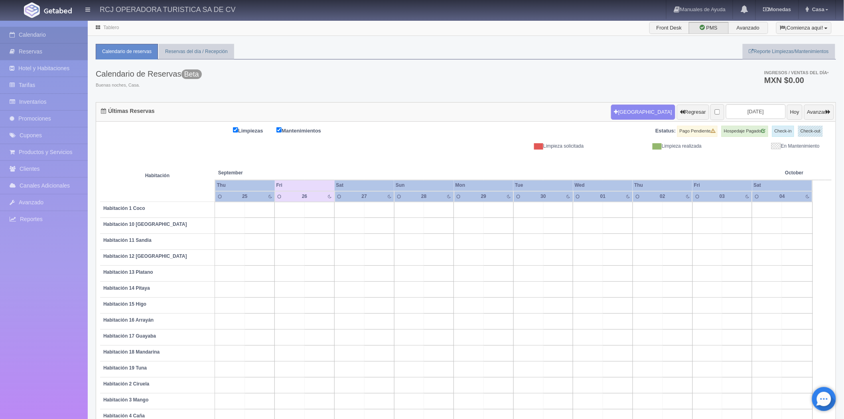
click at [34, 48] on link "Reservas" at bounding box center [44, 51] width 88 height 16
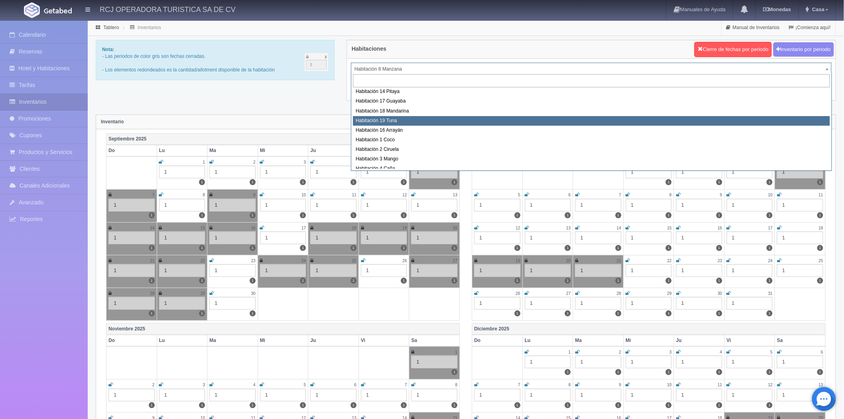
scroll to position [89, 0]
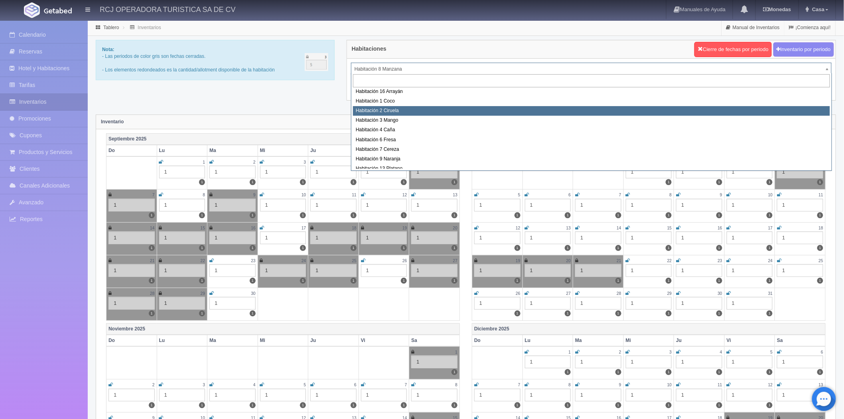
select select "1607"
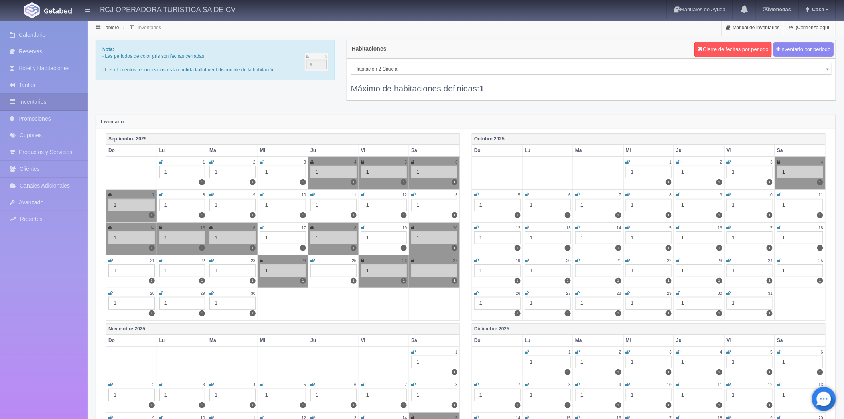
scroll to position [32, 0]
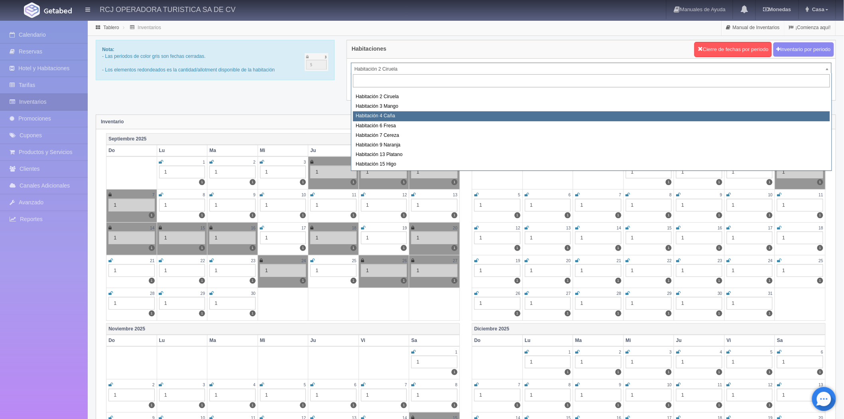
scroll to position [0, 0]
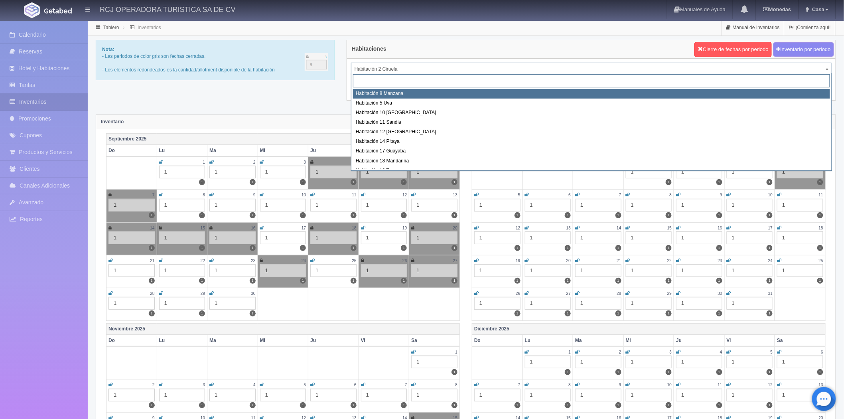
click at [394, 88] on div "Habitación 8 Manzana Habitación 5 Uva Habitación 10 Lima Habitación 11 Sandia H…" at bounding box center [591, 122] width 481 height 98
select select "1566"
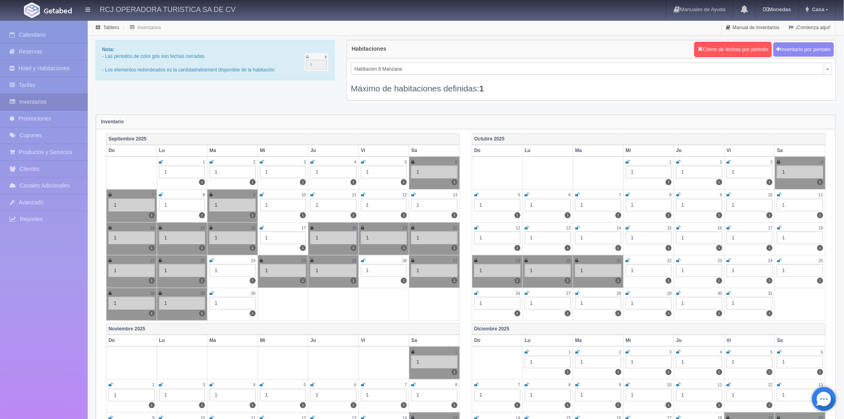
click at [362, 261] on icon at bounding box center [363, 260] width 4 height 5
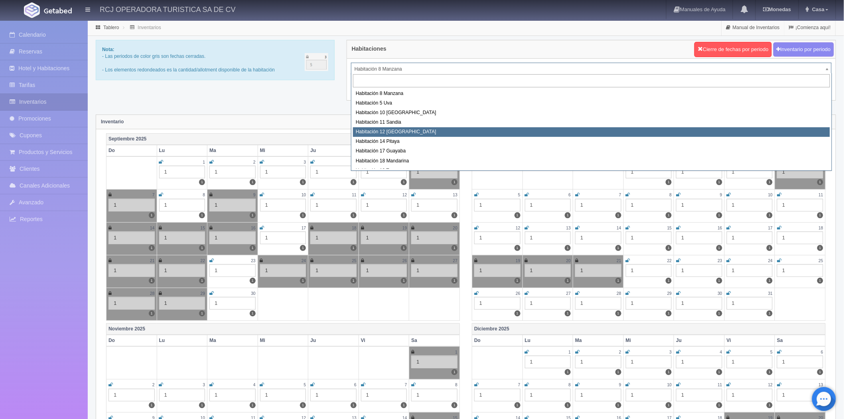
select select "1576"
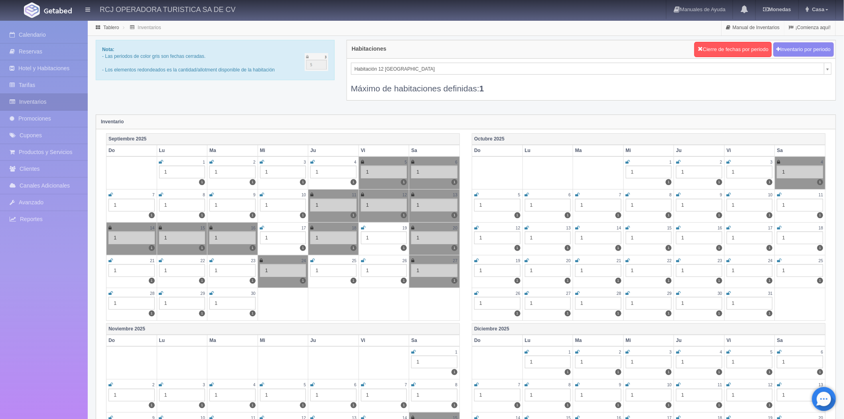
click at [365, 259] on icon at bounding box center [363, 260] width 4 height 5
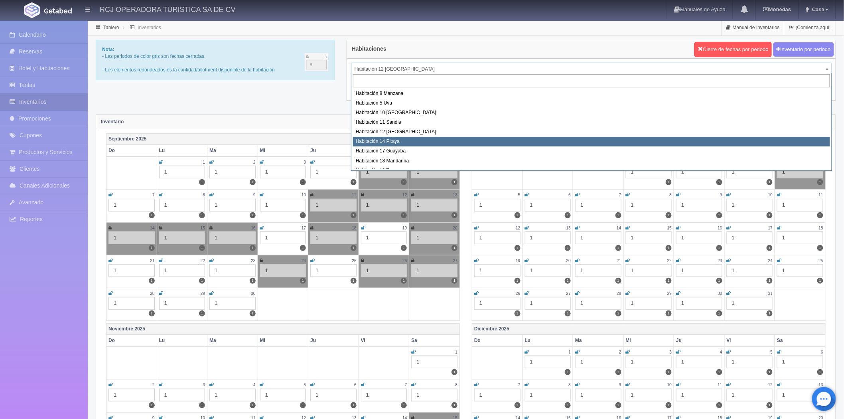
select select "1577"
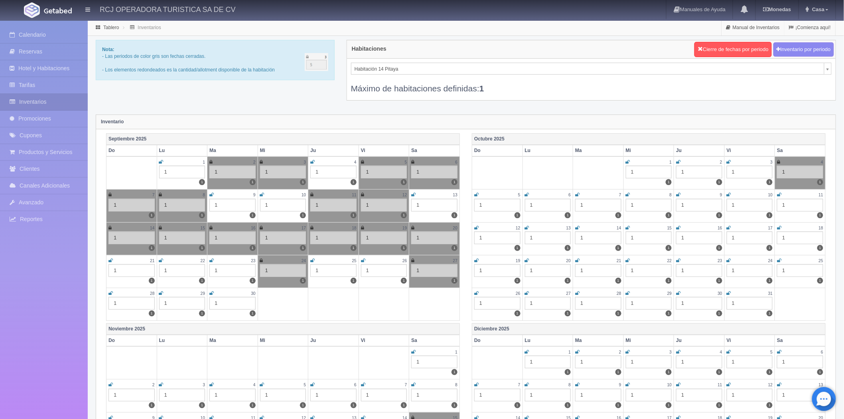
click at [364, 260] on icon at bounding box center [363, 260] width 4 height 5
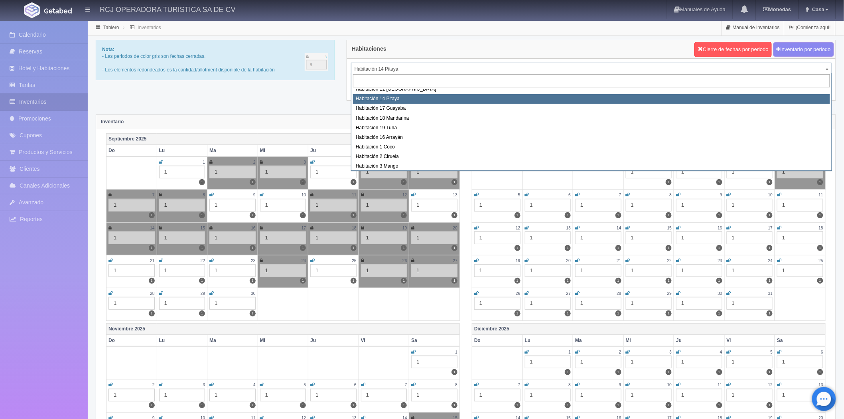
scroll to position [58, 0]
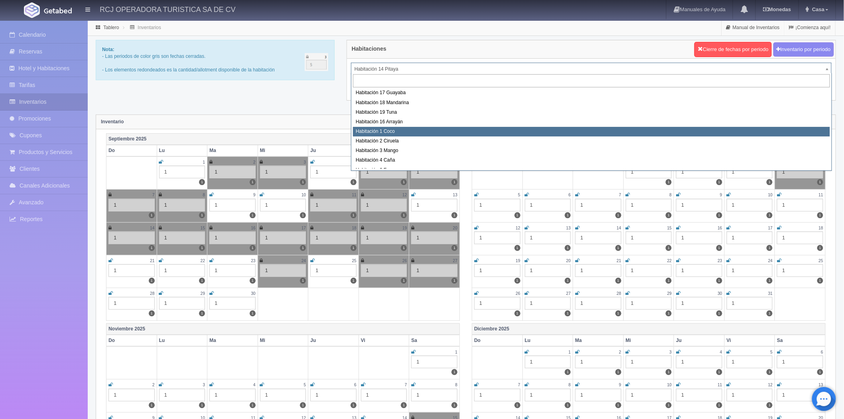
select select "1606"
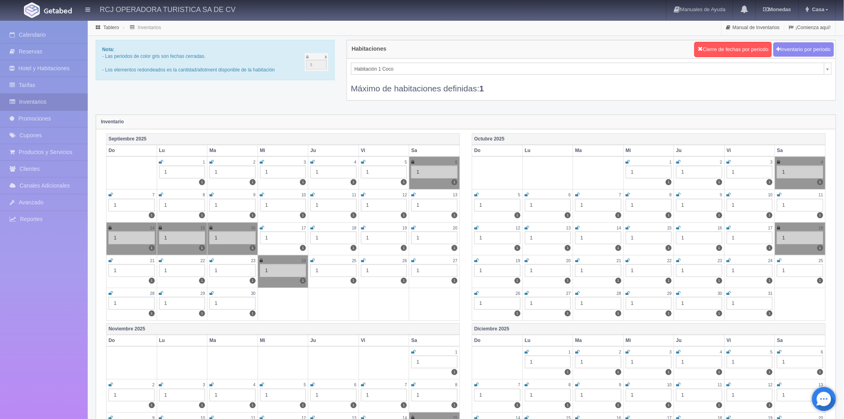
click at [414, 262] on icon at bounding box center [413, 260] width 4 height 5
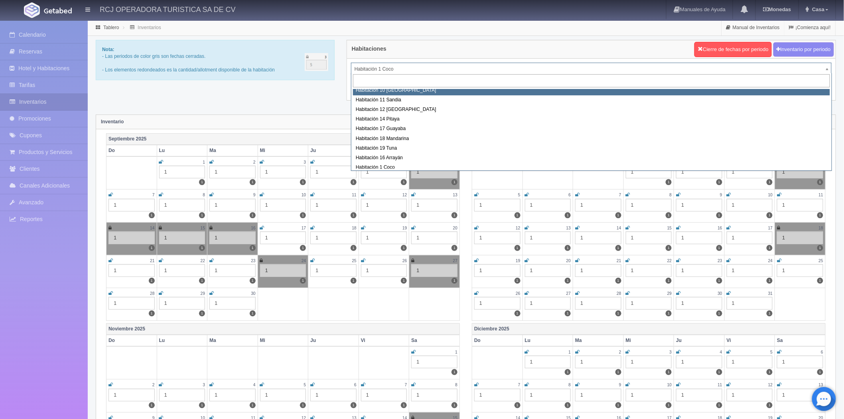
scroll to position [19, 0]
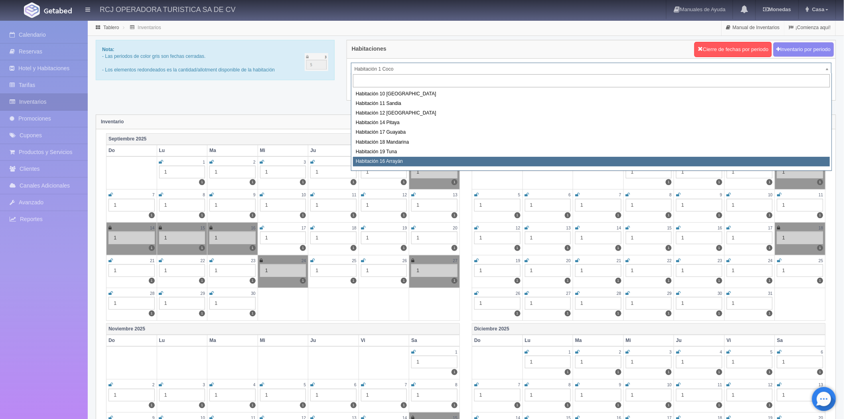
select select "1581"
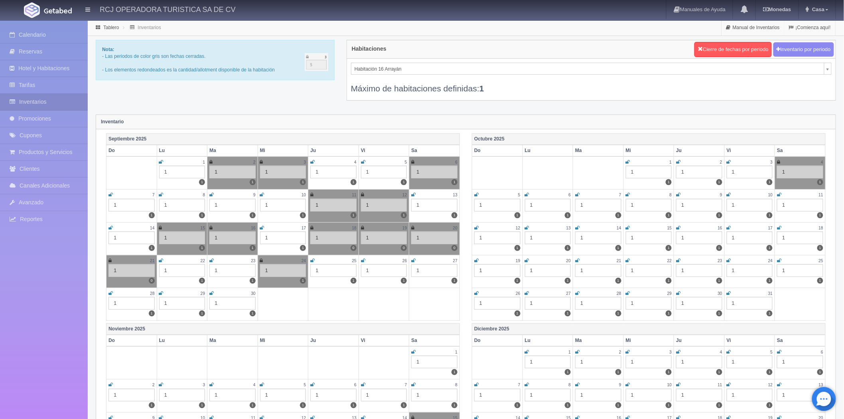
click at [414, 262] on icon at bounding box center [413, 260] width 4 height 5
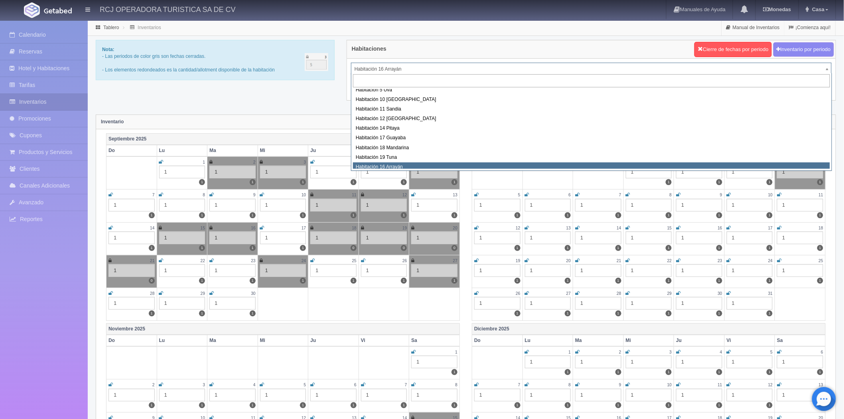
scroll to position [10, 0]
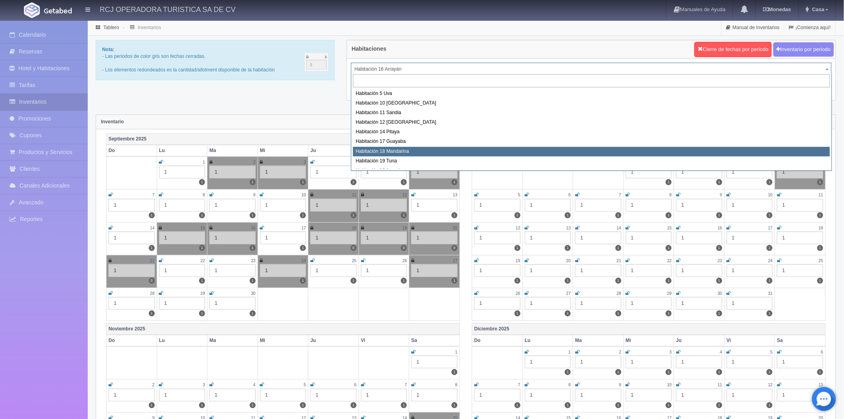
select select "1579"
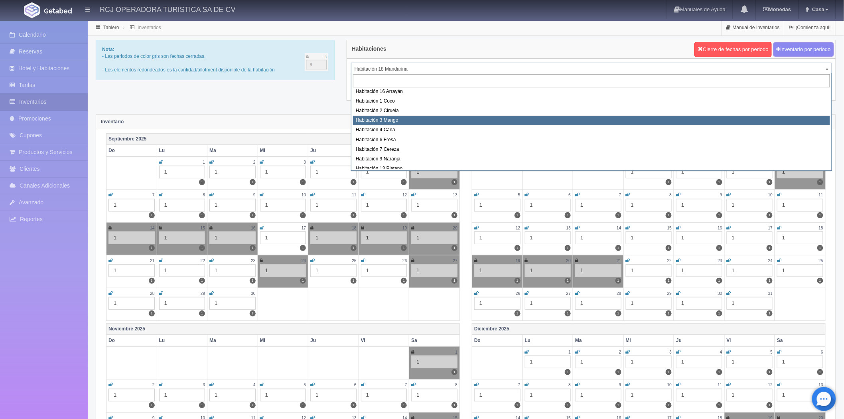
scroll to position [44, 0]
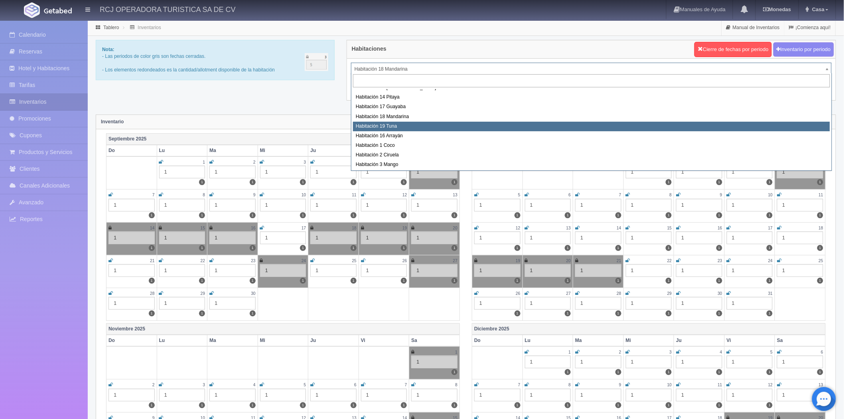
select select "1580"
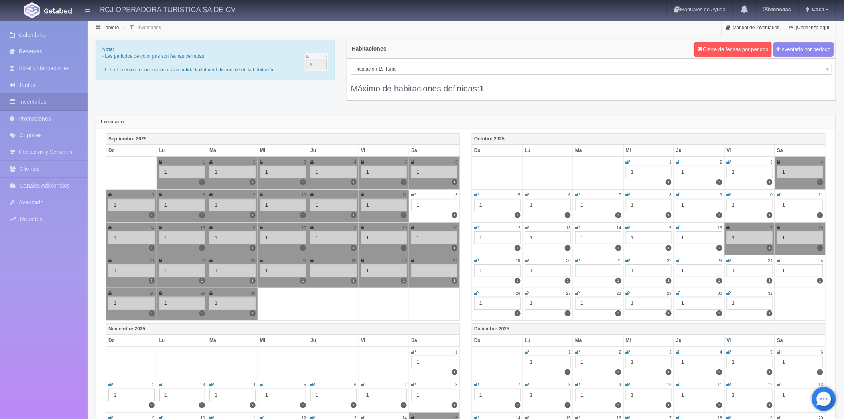
scroll to position [3, 0]
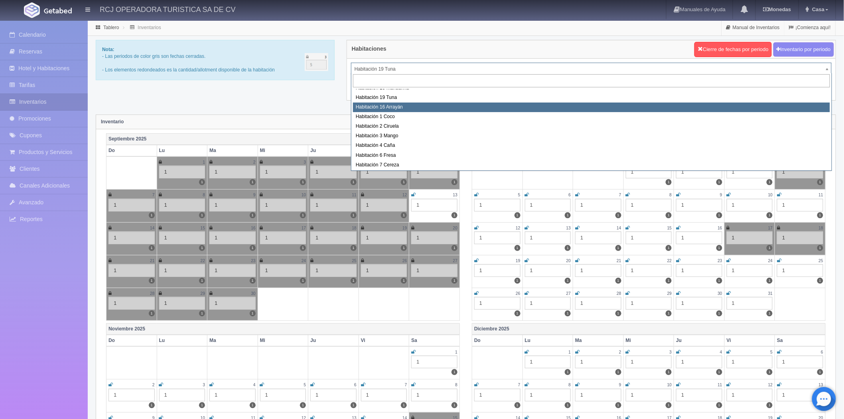
scroll to position [89, 0]
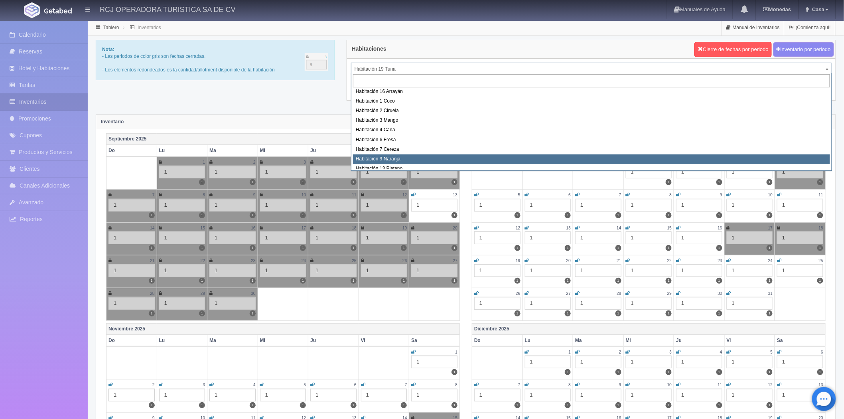
select select "1612"
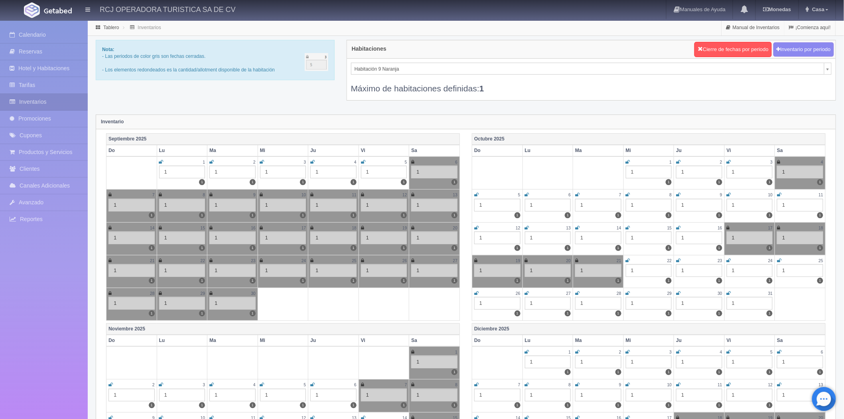
scroll to position [81, 0]
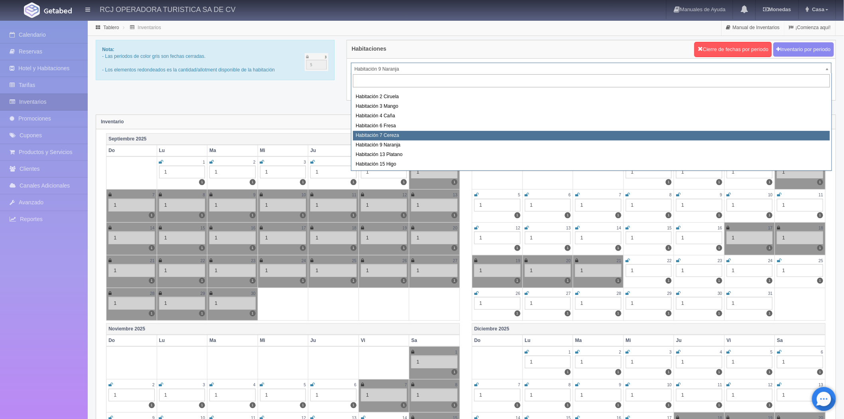
scroll to position [0, 0]
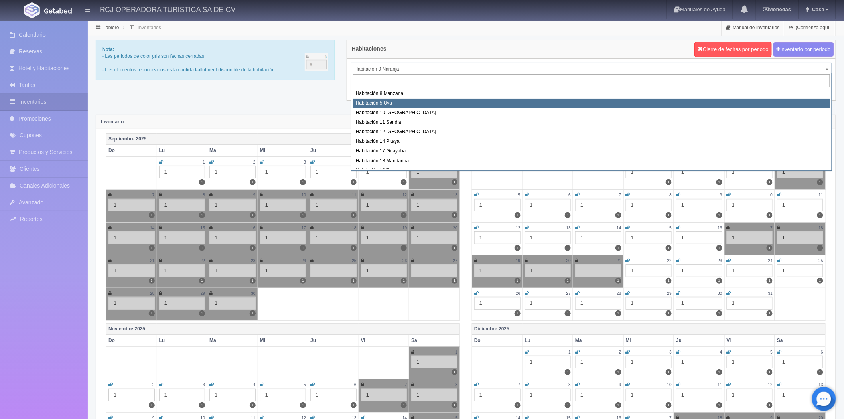
select select "1573"
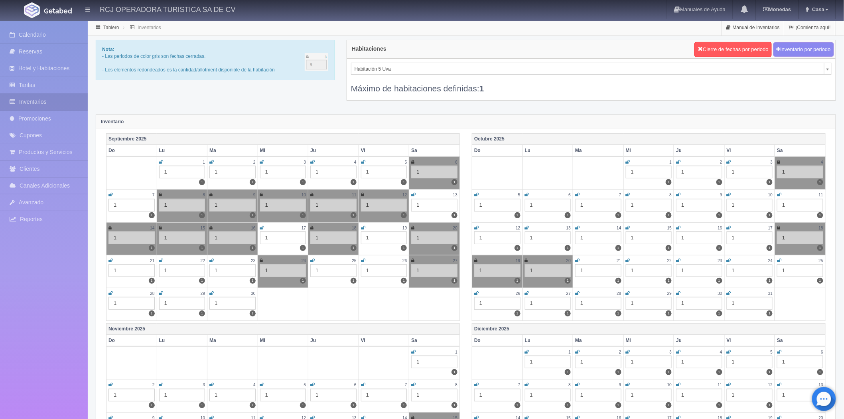
click at [477, 194] on icon at bounding box center [476, 194] width 4 height 5
click at [527, 193] on icon at bounding box center [527, 194] width 4 height 5
